Goal: Information Seeking & Learning: Learn about a topic

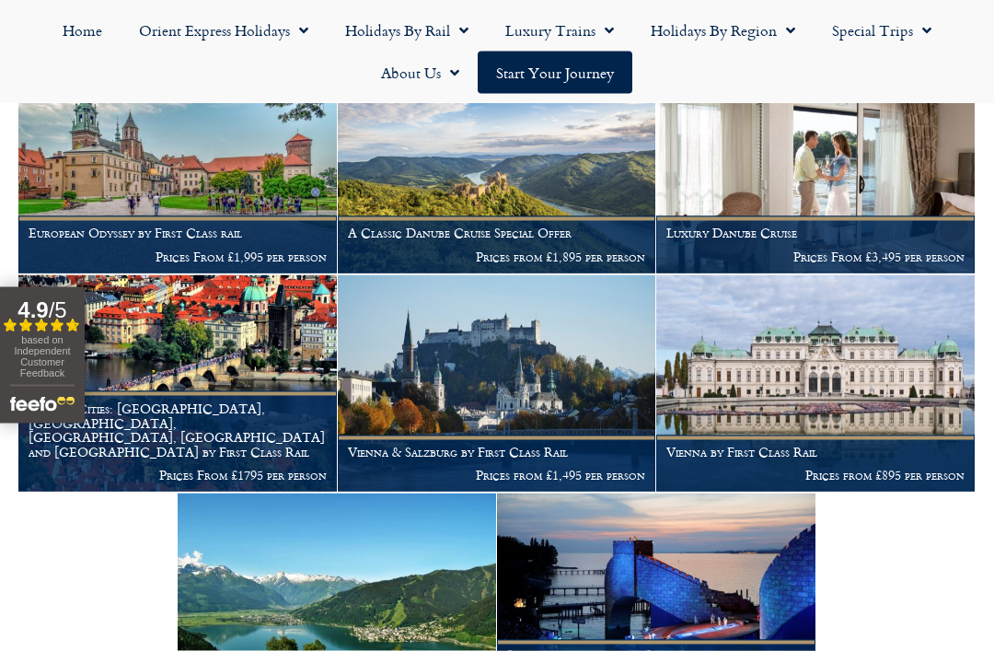
scroll to position [403, 0]
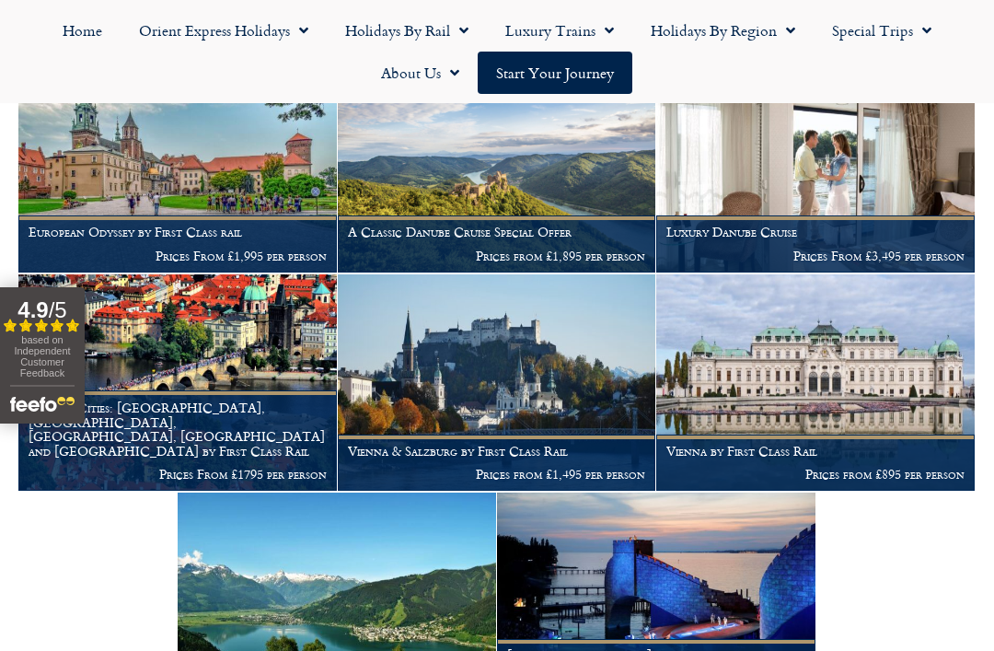
click at [594, 477] on figcaption "Vienna & Salzburg by First Class Rail Prices from £1,495 per person" at bounding box center [497, 463] width 319 height 56
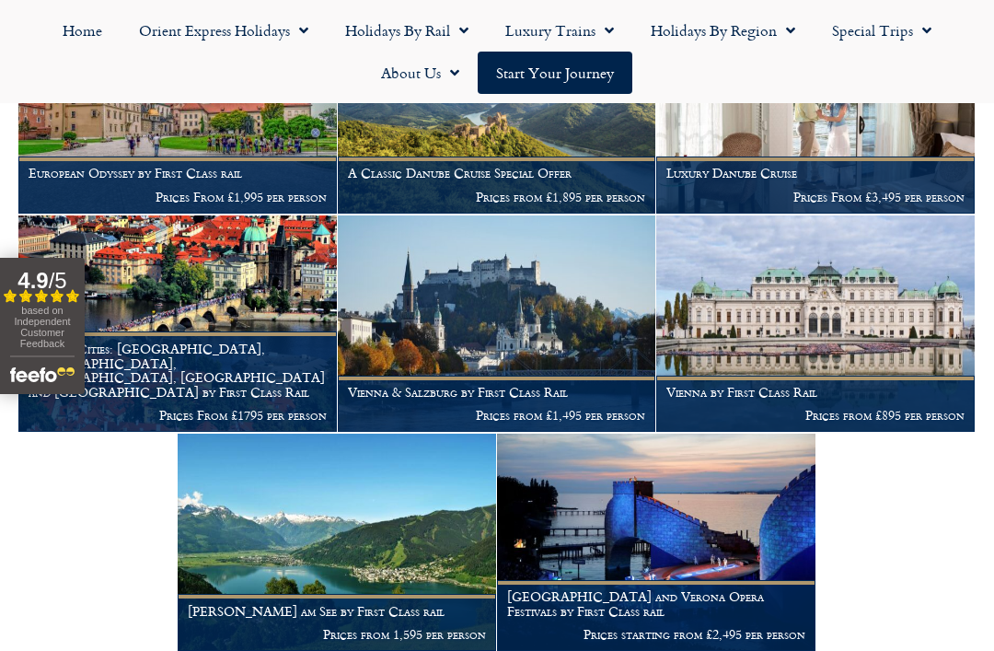
click at [917, 363] on img at bounding box center [815, 323] width 319 height 217
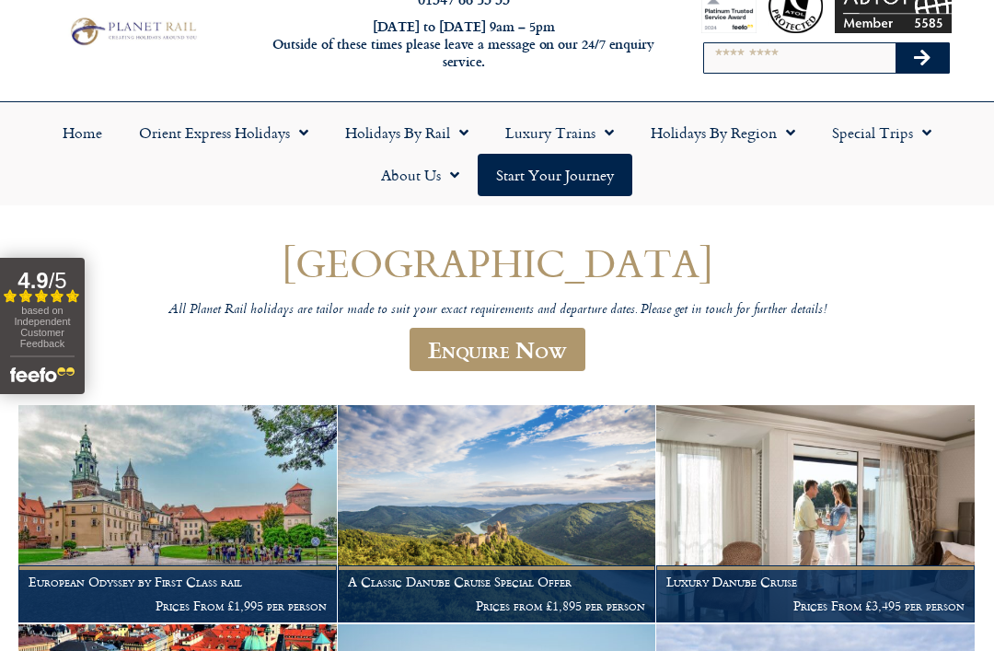
scroll to position [0, 0]
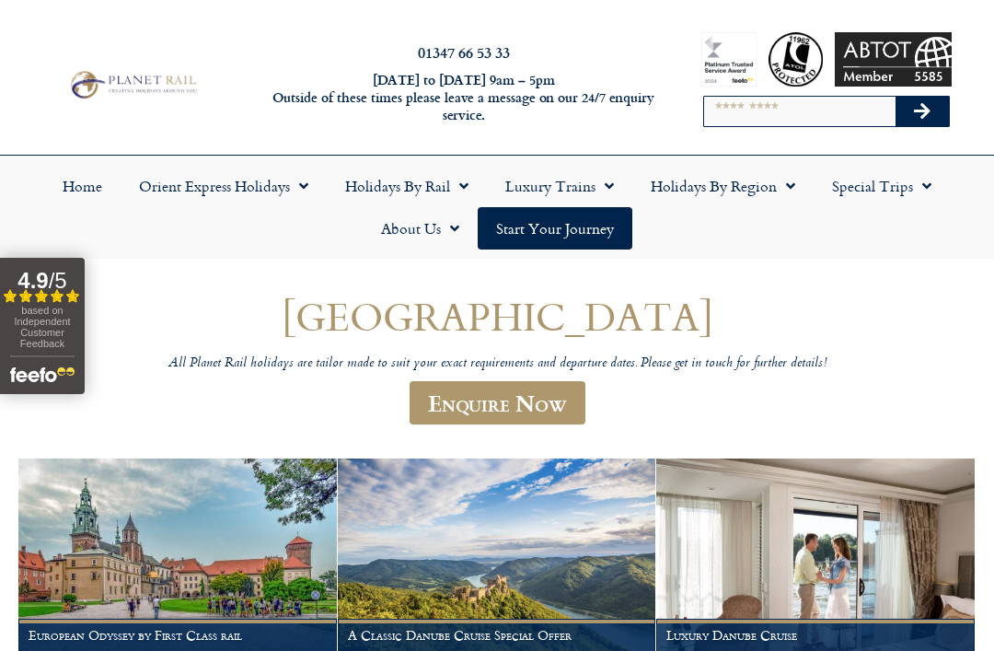
click at [806, 179] on link "Holidays by Region" at bounding box center [722, 186] width 181 height 42
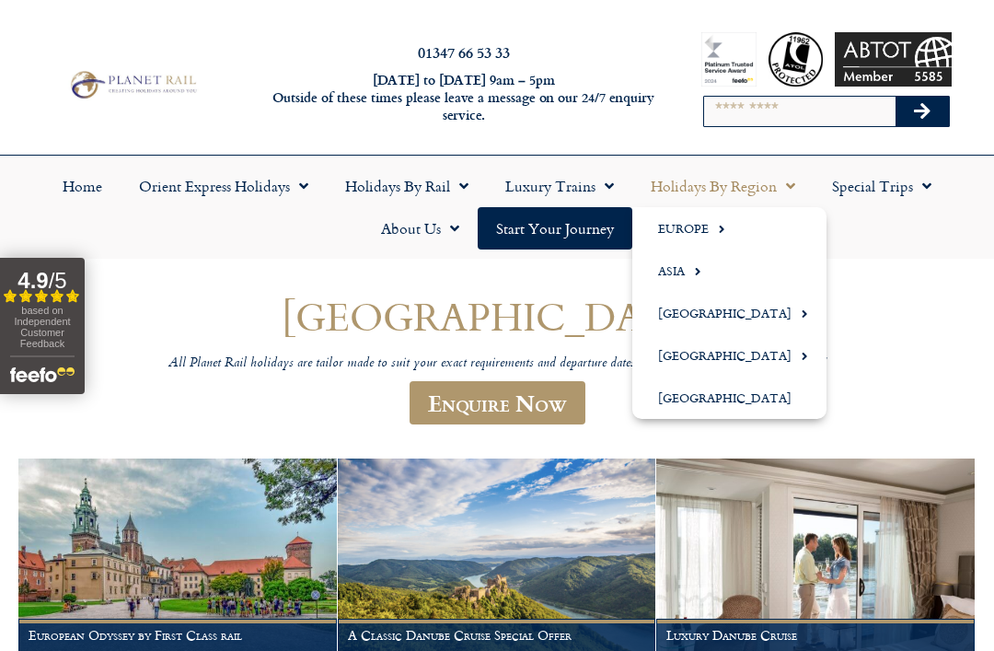
click at [702, 235] on link "Europe" at bounding box center [729, 228] width 194 height 42
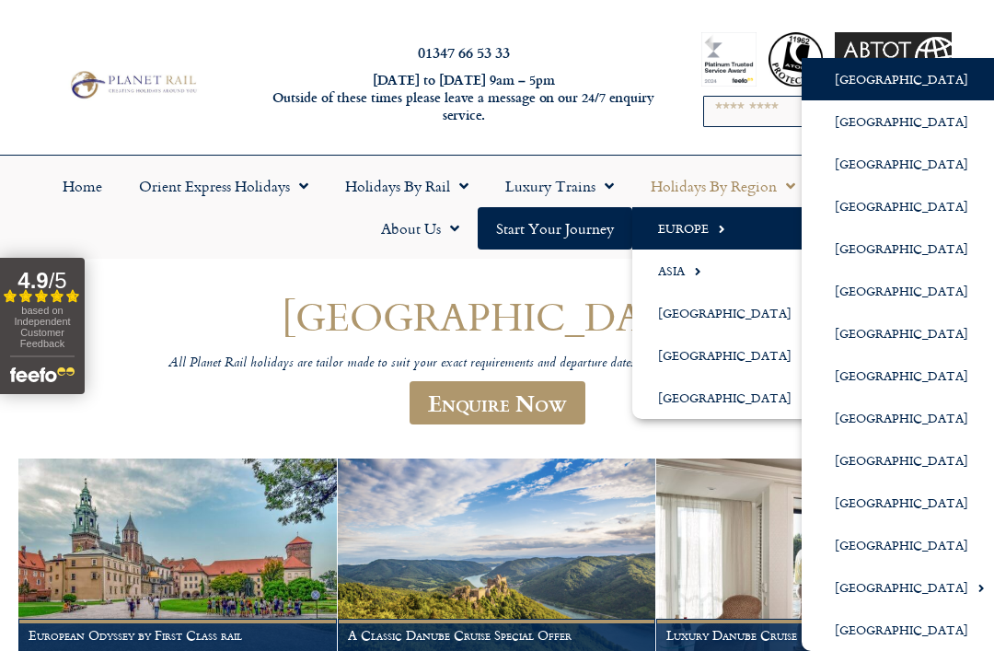
click at [857, 511] on link "[GEOGRAPHIC_DATA]" at bounding box center [903, 502] width 202 height 42
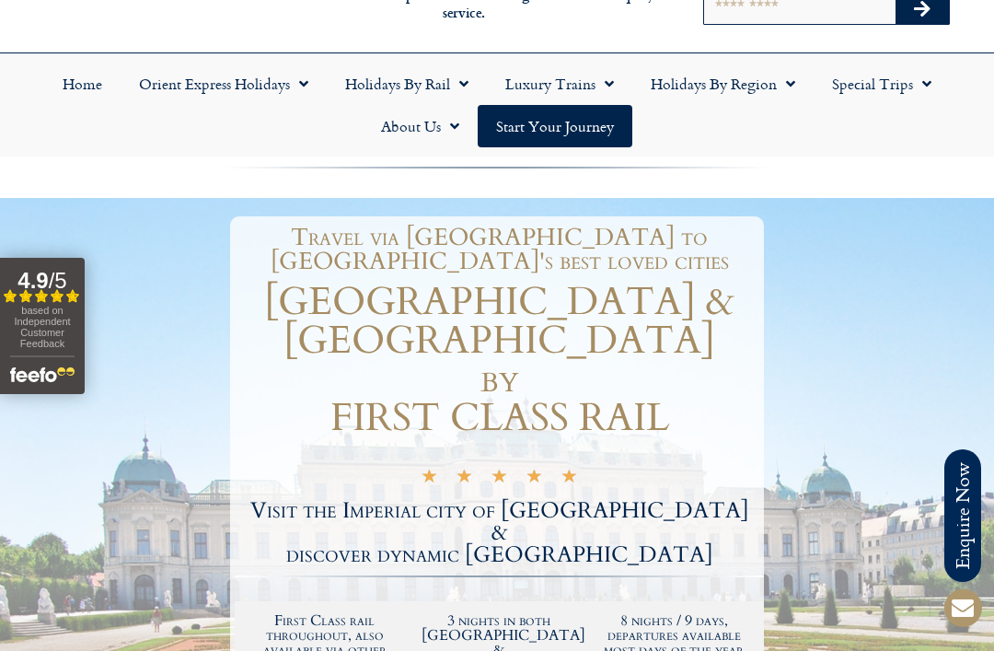
scroll to position [71, 0]
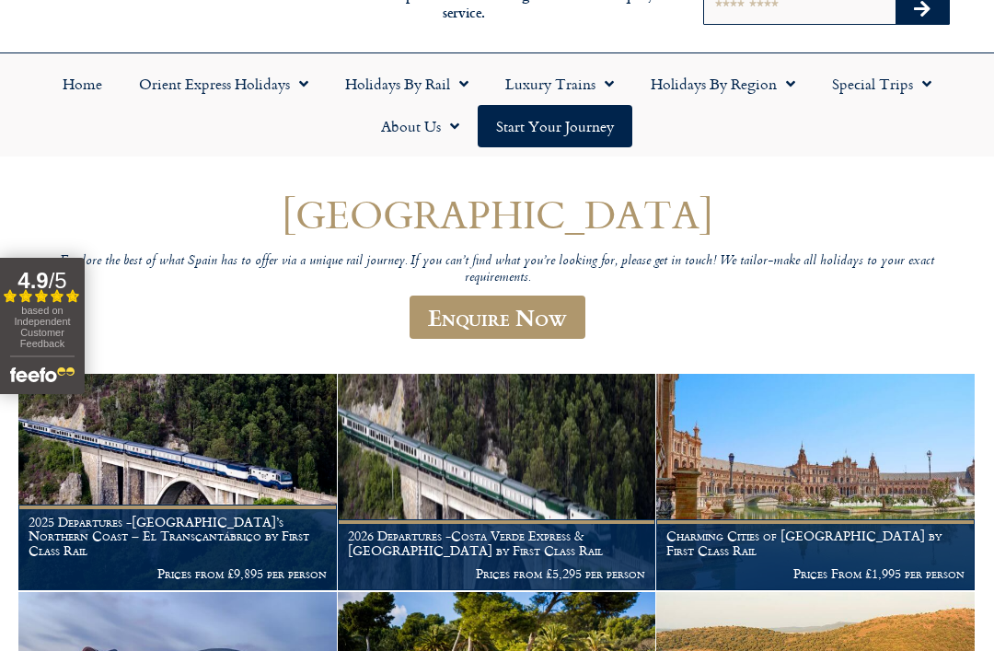
scroll to position [101, 0]
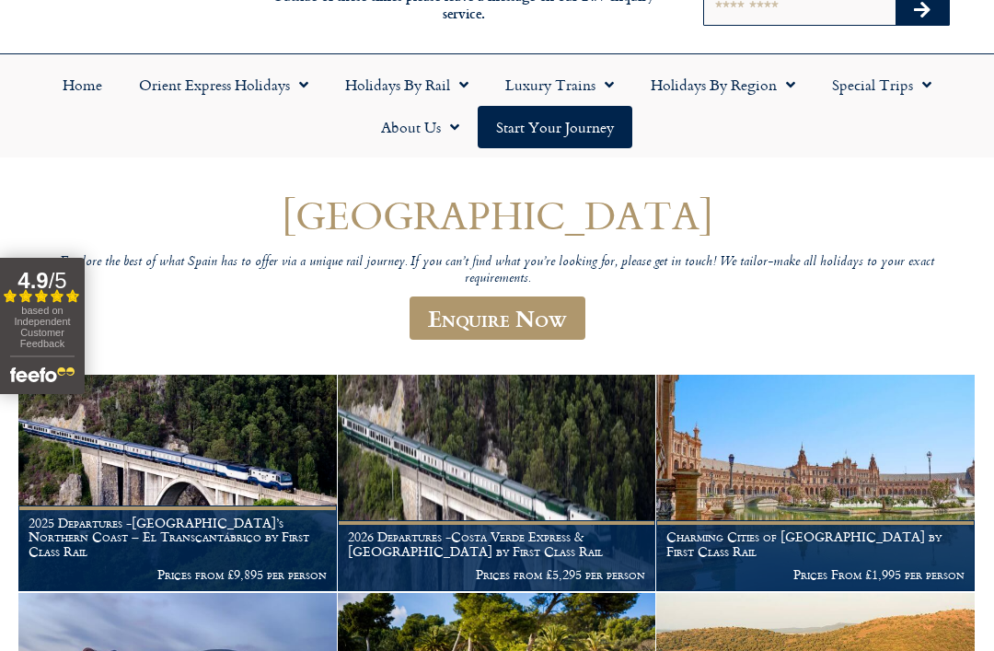
click at [788, 92] on span "Menu" at bounding box center [786, 84] width 18 height 33
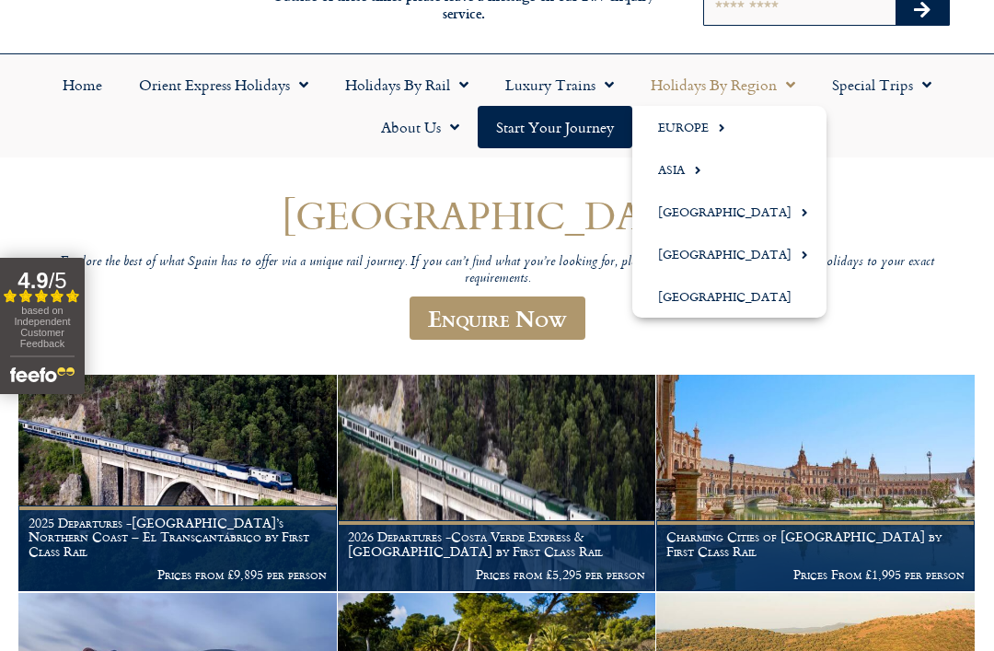
click at [725, 127] on link "Europe" at bounding box center [729, 127] width 194 height 42
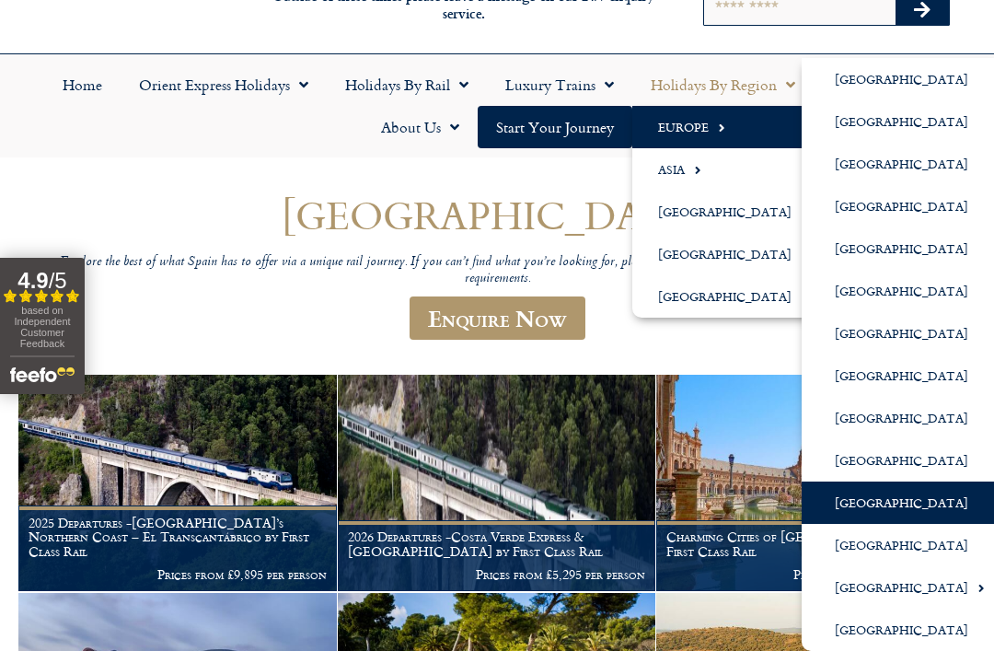
click at [879, 251] on link "[GEOGRAPHIC_DATA]" at bounding box center [903, 248] width 202 height 42
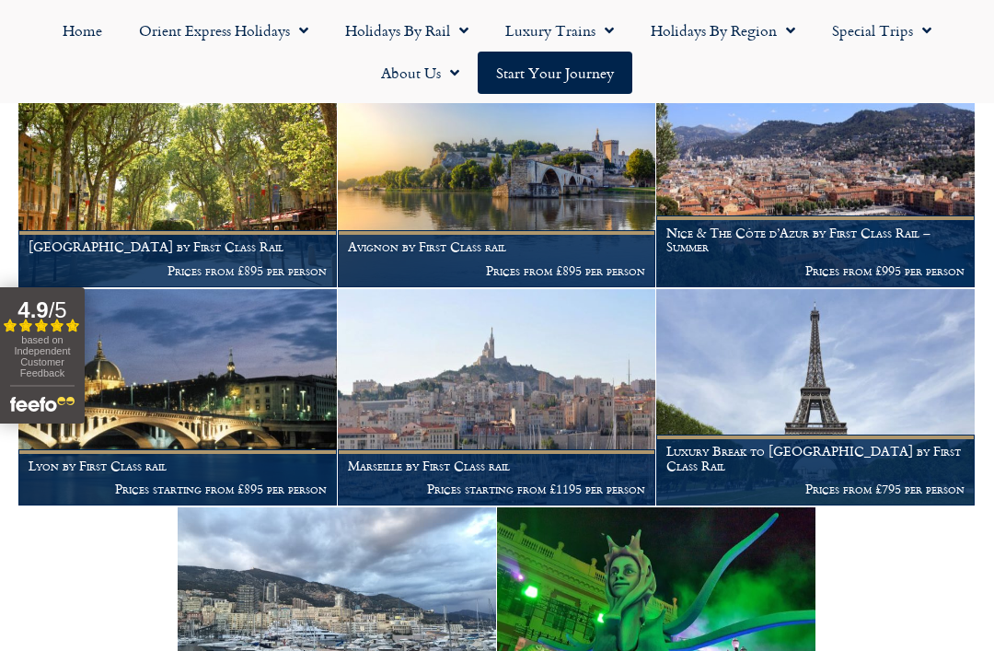
scroll to position [1660, 0]
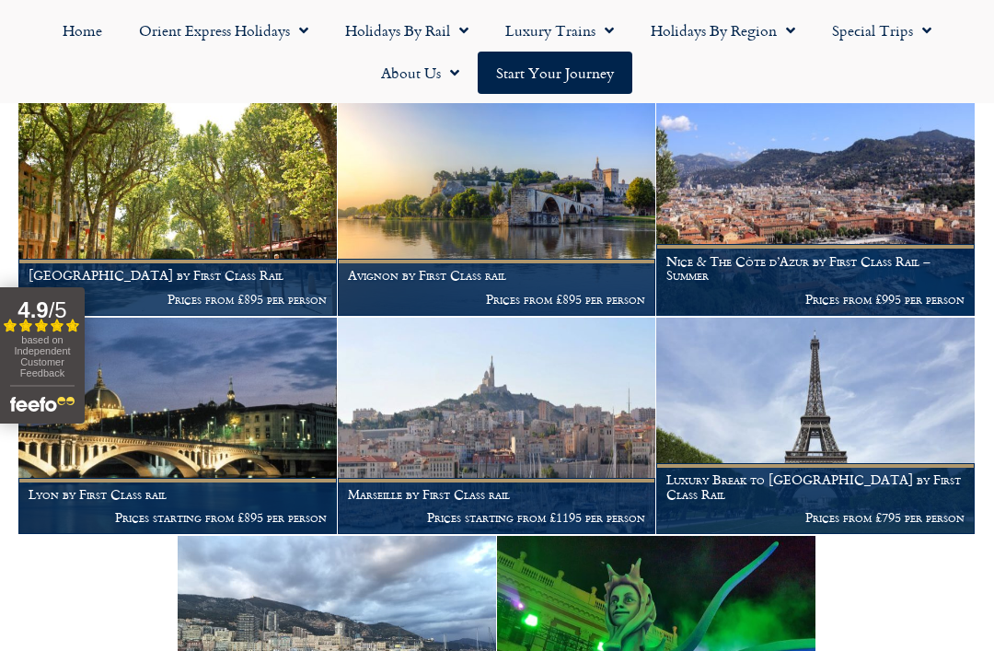
click at [110, 220] on img at bounding box center [177, 207] width 319 height 217
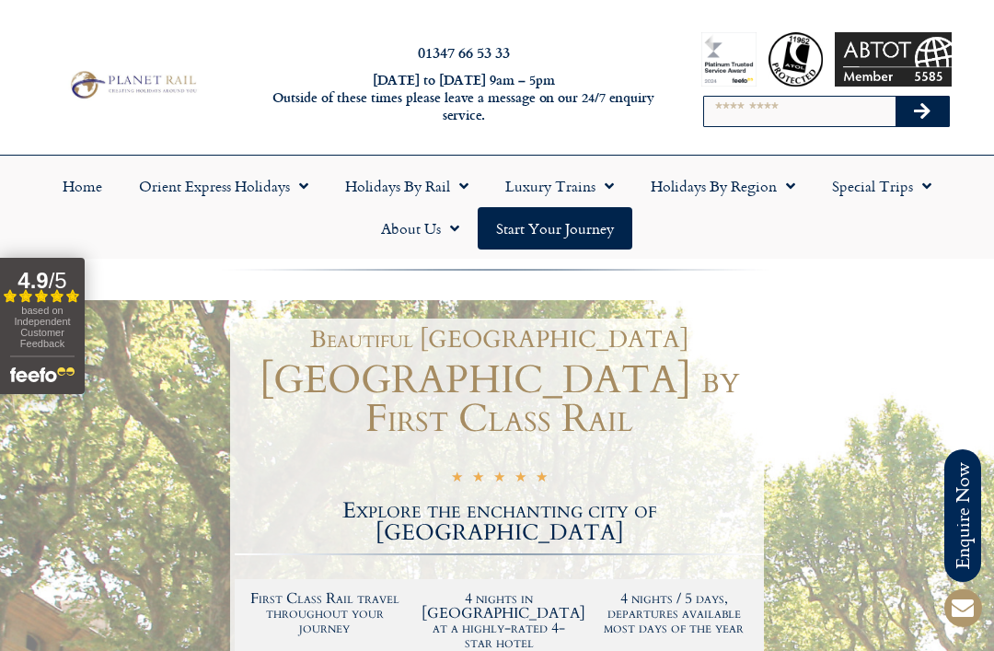
click at [773, 201] on link "Holidays by Region" at bounding box center [722, 186] width 181 height 42
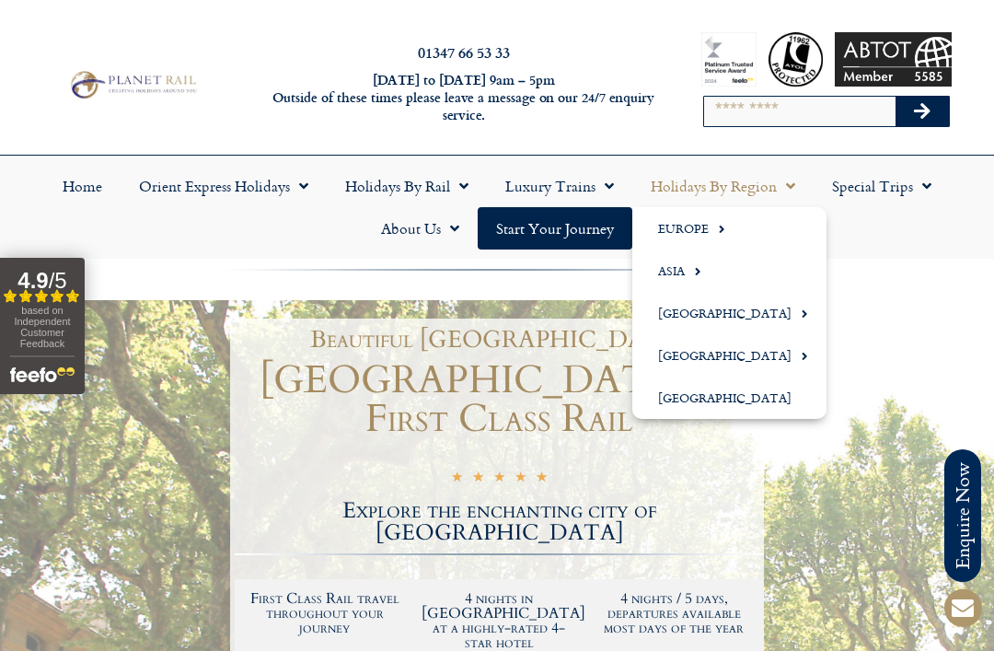
click at [720, 239] on span "Menu" at bounding box center [717, 229] width 17 height 30
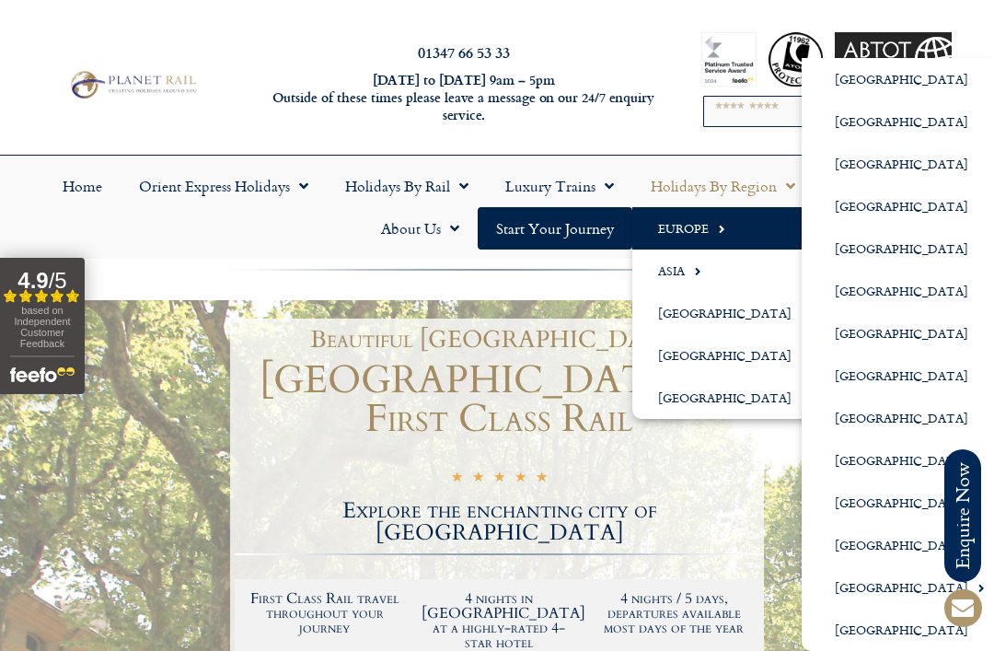
click at [861, 377] on link "[GEOGRAPHIC_DATA]" at bounding box center [903, 375] width 202 height 42
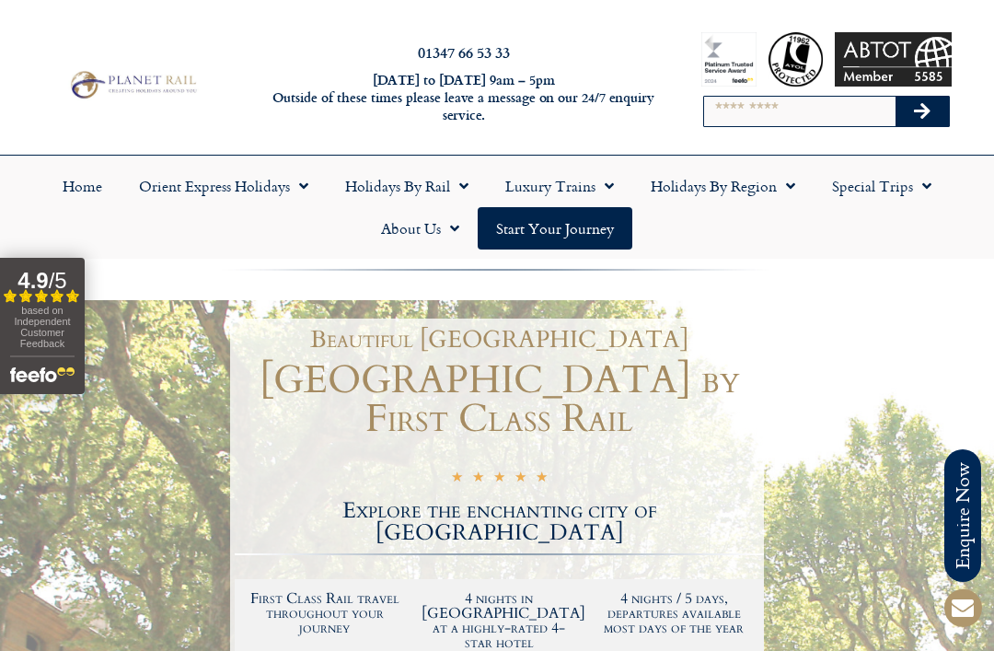
click at [789, 194] on span "Menu" at bounding box center [786, 185] width 18 height 33
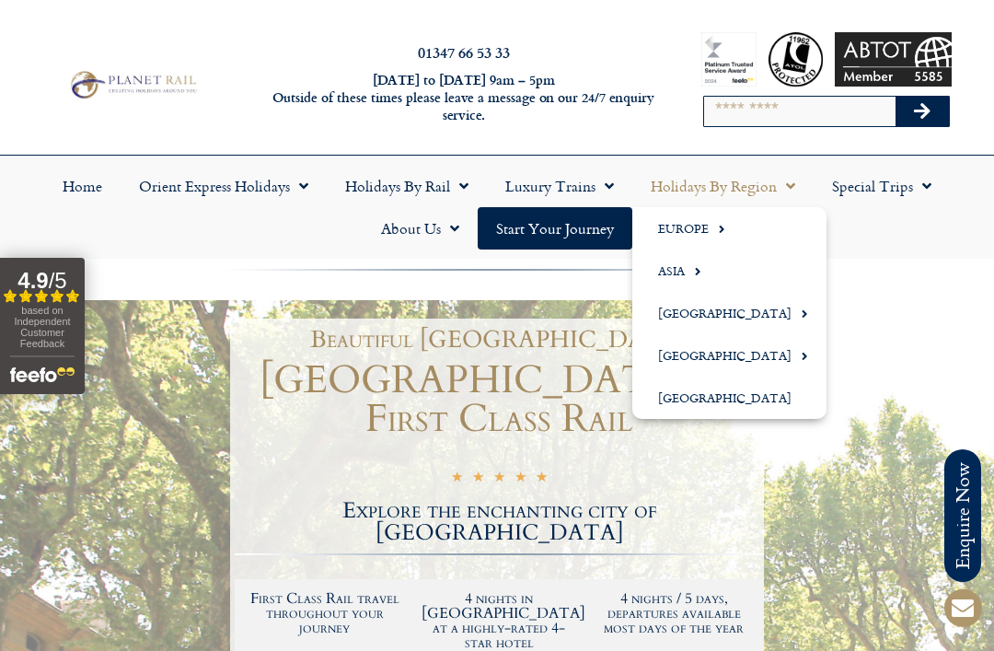
click at [732, 223] on link "Europe" at bounding box center [729, 228] width 194 height 42
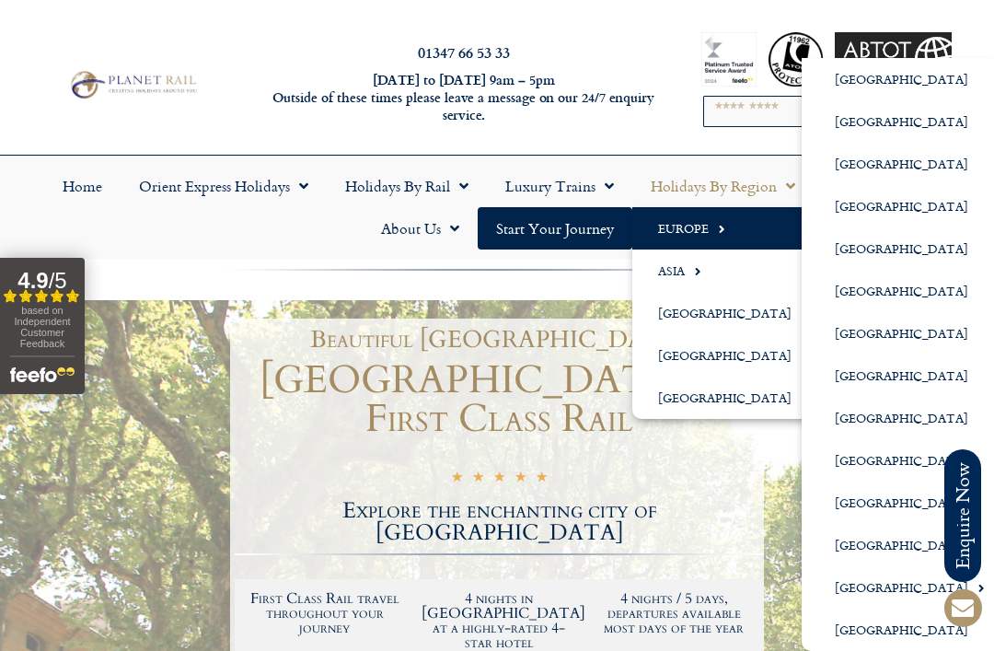
click at [900, 461] on link "[GEOGRAPHIC_DATA]" at bounding box center [903, 460] width 202 height 42
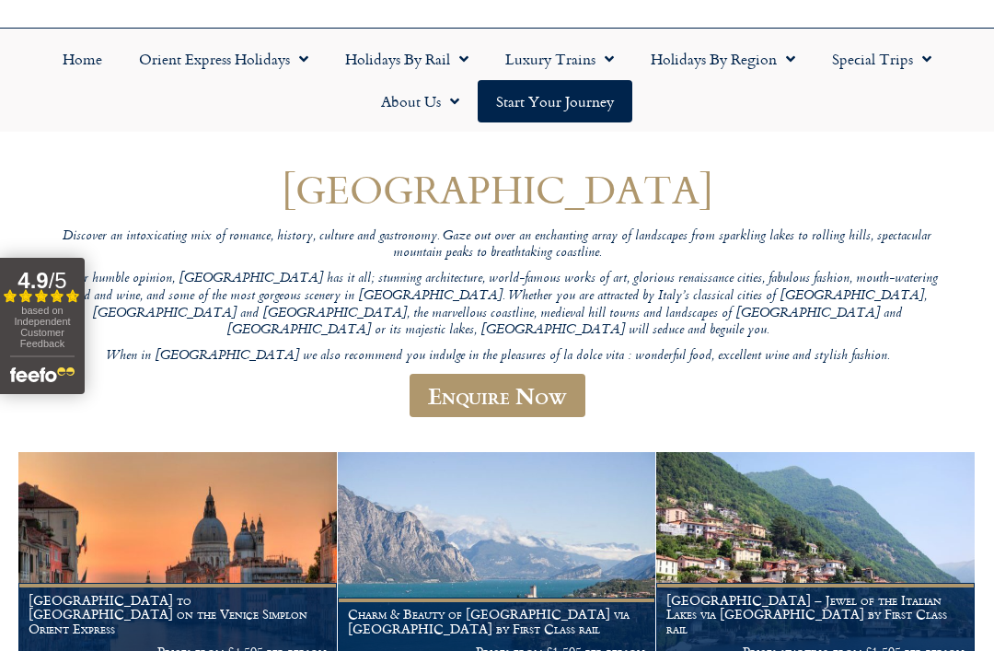
scroll to position [125, 0]
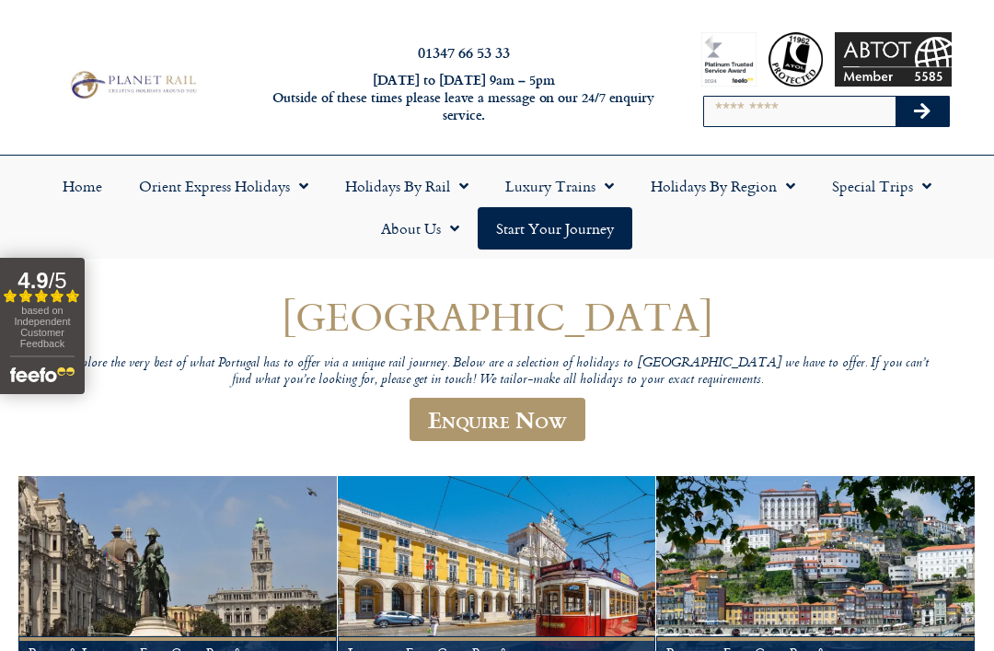
click at [797, 191] on link "Holidays by Region" at bounding box center [722, 186] width 181 height 42
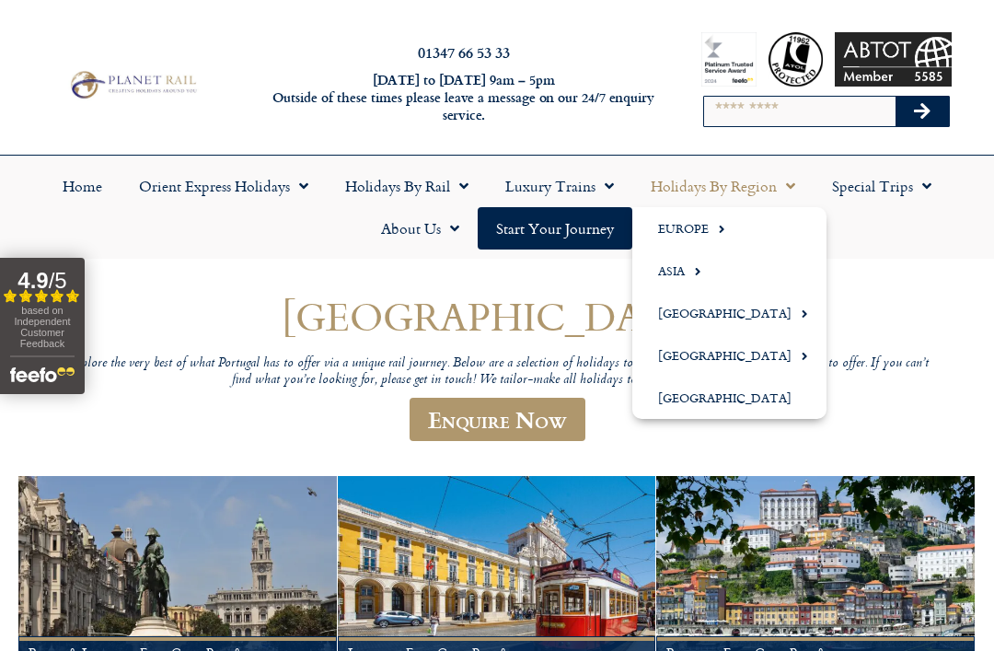
click at [730, 227] on link "Europe" at bounding box center [729, 228] width 194 height 42
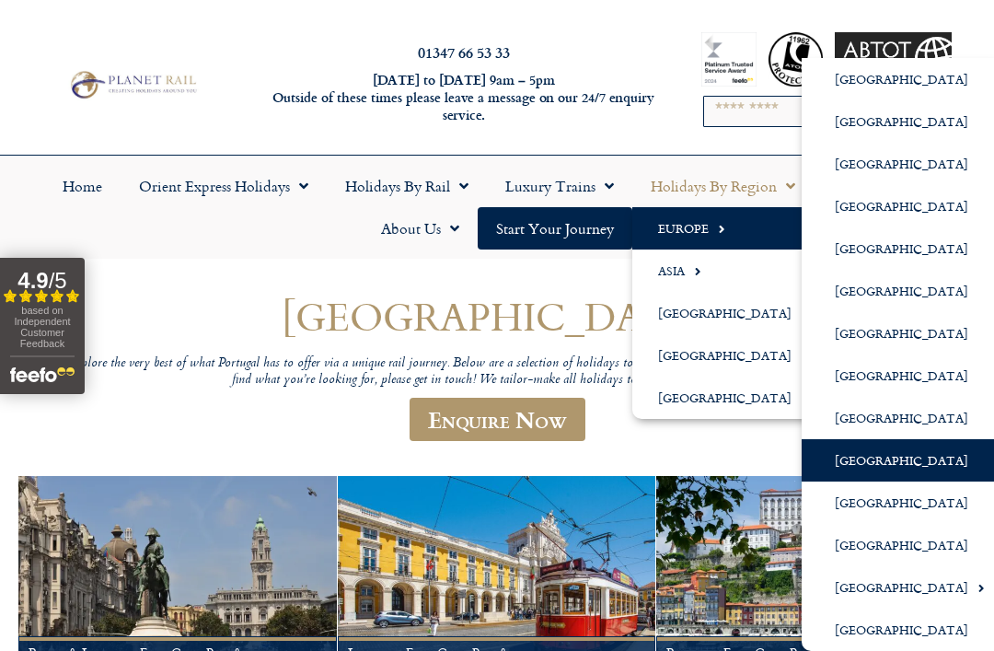
click at [933, 191] on link "[GEOGRAPHIC_DATA]" at bounding box center [903, 206] width 202 height 42
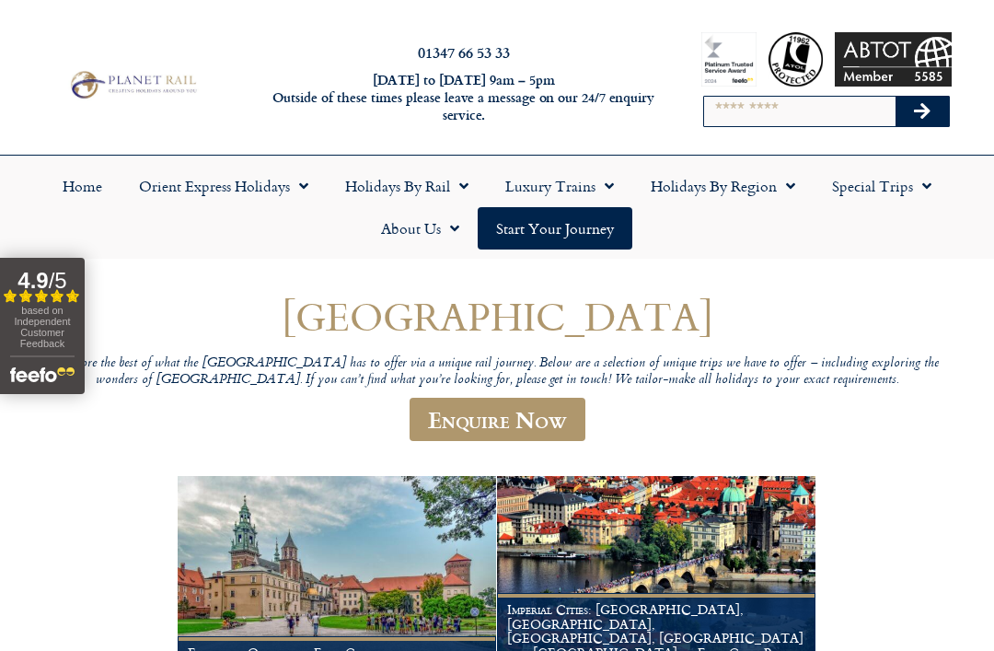
click at [795, 191] on span "Menu" at bounding box center [786, 185] width 18 height 33
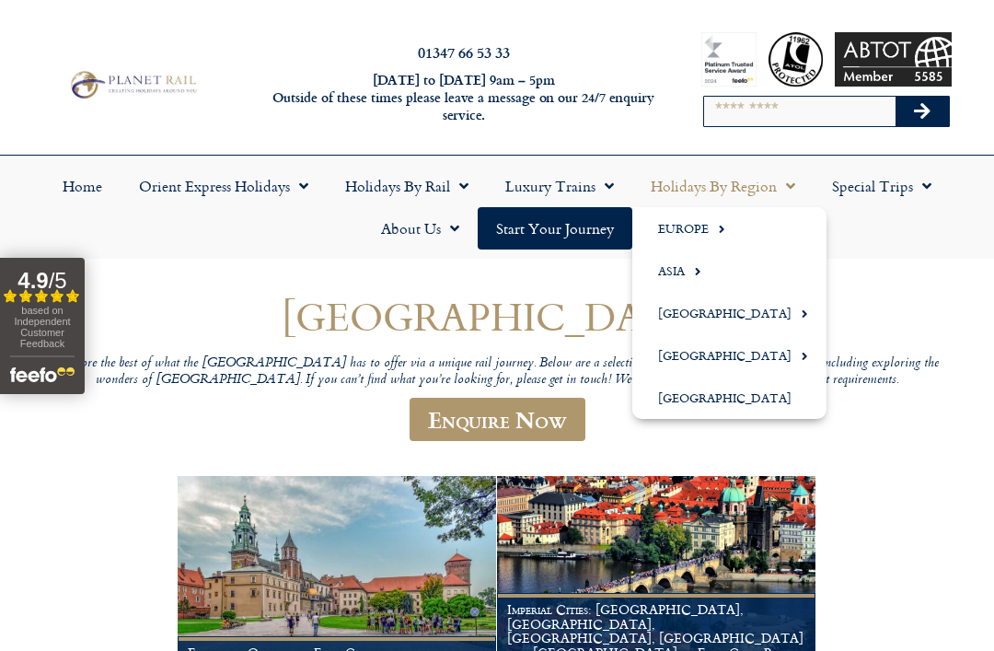
click at [745, 229] on link "Europe" at bounding box center [729, 228] width 194 height 42
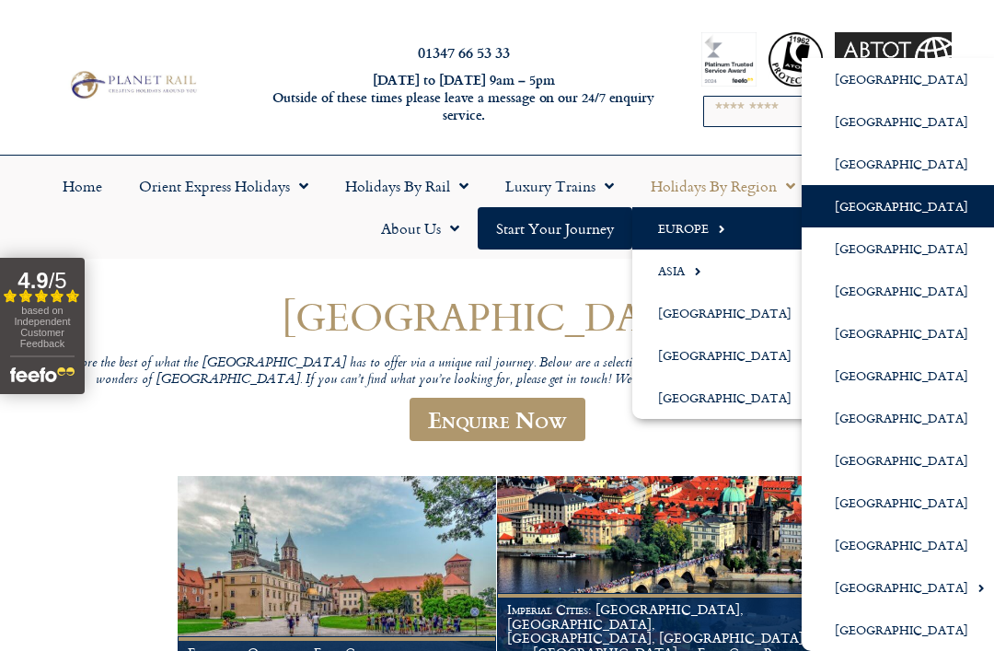
click at [916, 290] on link "[GEOGRAPHIC_DATA]" at bounding box center [903, 291] width 202 height 42
